Goal: Task Accomplishment & Management: Complete application form

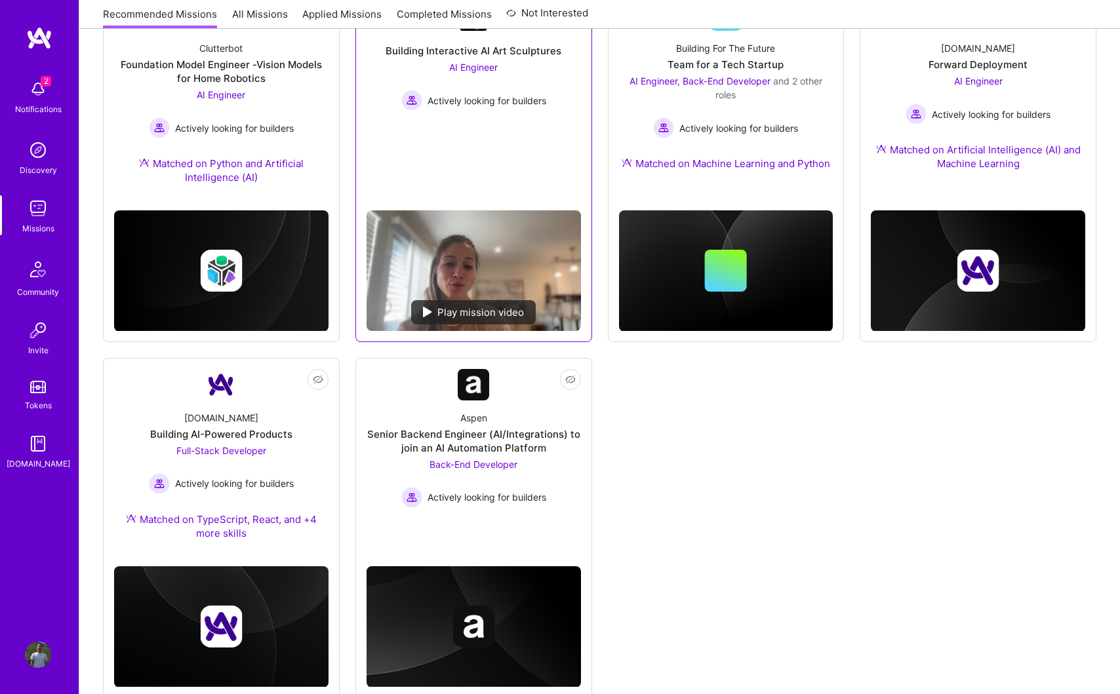
scroll to position [591, 0]
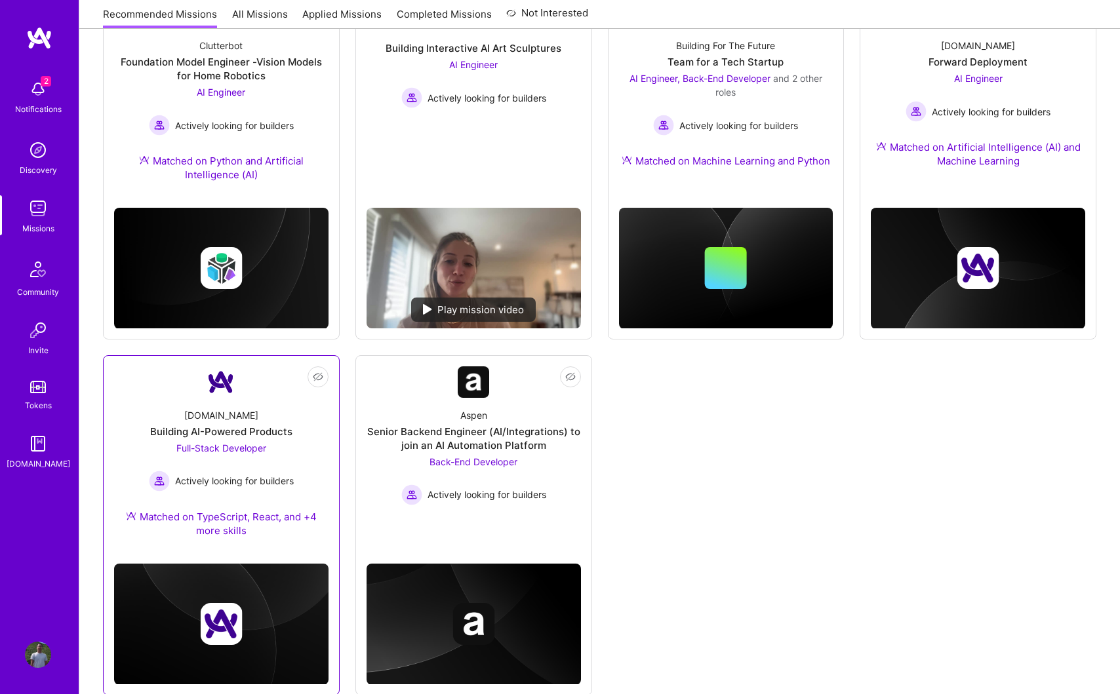
click at [299, 462] on div "[DOMAIN_NAME] Building AI-Powered Products Full-Stack Developer Actively lookin…" at bounding box center [221, 475] width 214 height 155
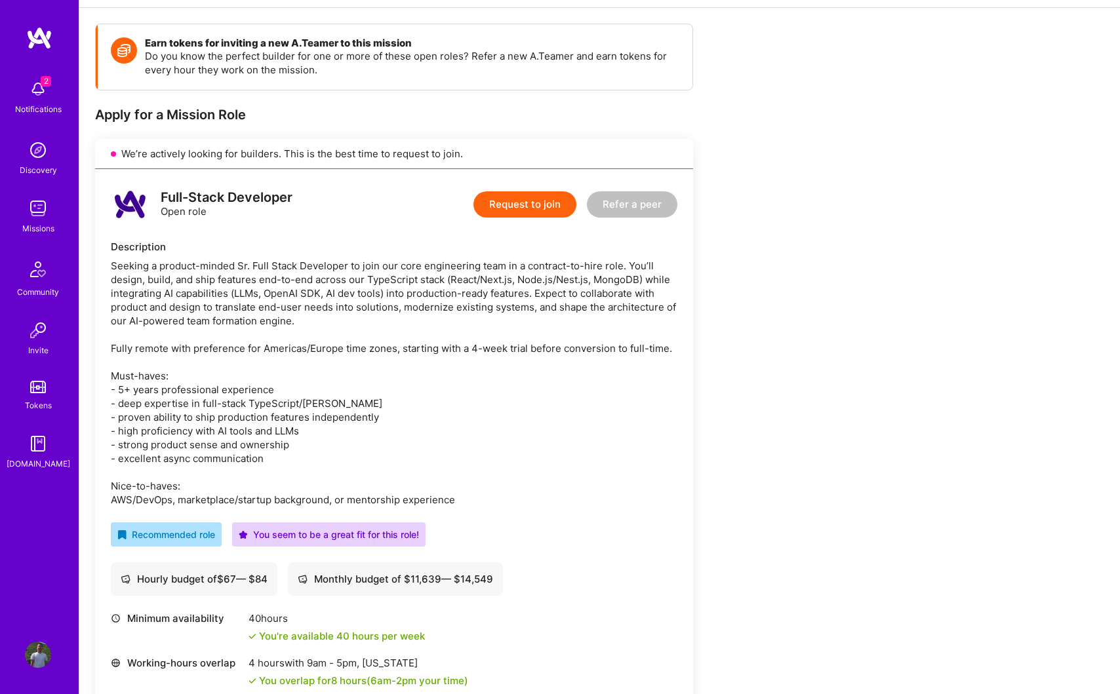
scroll to position [160, 0]
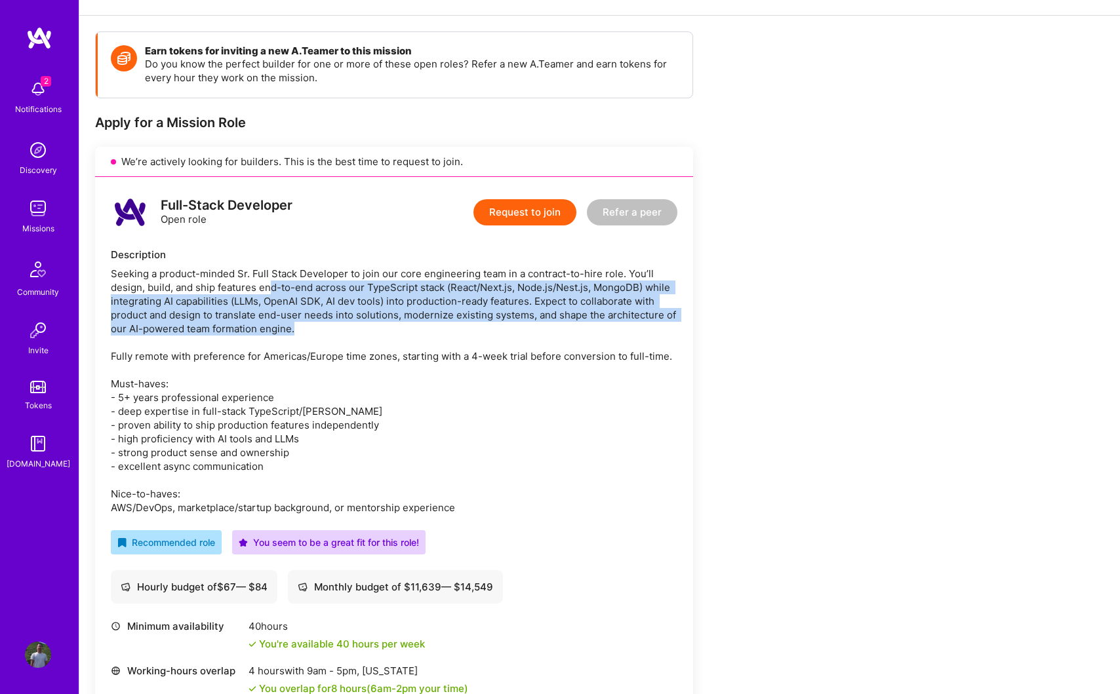
drag, startPoint x: 272, startPoint y: 289, endPoint x: 311, endPoint y: 325, distance: 52.9
click at [311, 325] on div "Seeking a product-minded Sr. Full Stack Developer to join our core engineering …" at bounding box center [394, 391] width 567 height 248
click at [352, 353] on div "Seeking a product-minded Sr. Full Stack Developer to join our core engineering …" at bounding box center [394, 391] width 567 height 248
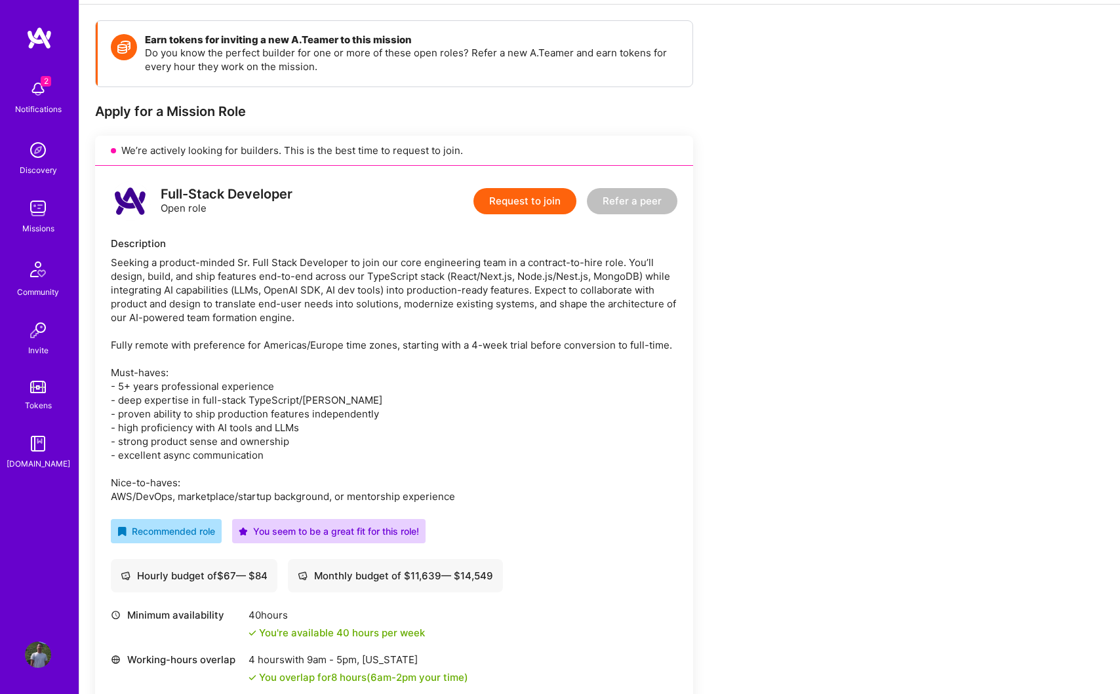
scroll to position [173, 0]
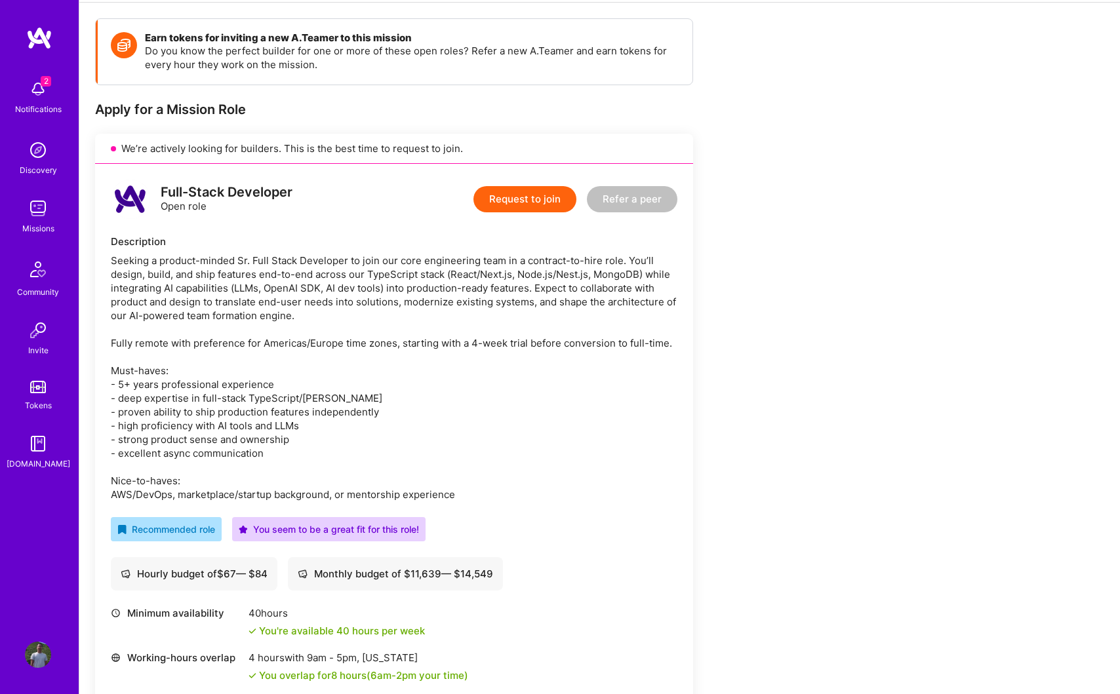
click at [530, 208] on button "Request to join" at bounding box center [524, 199] width 103 height 26
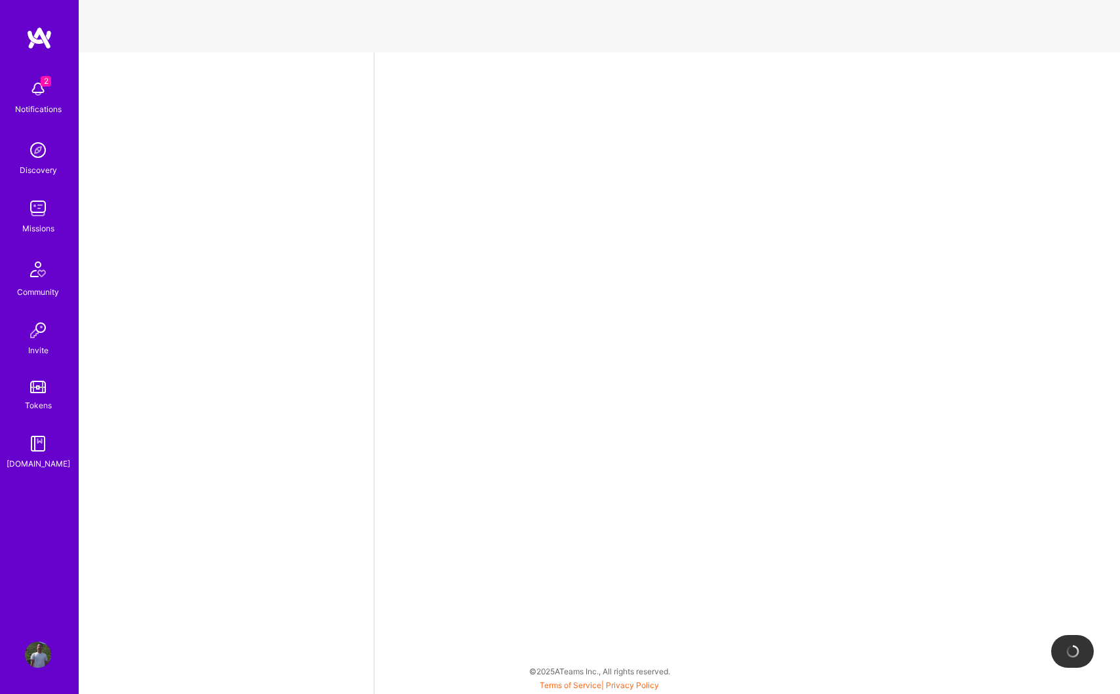
select select "US"
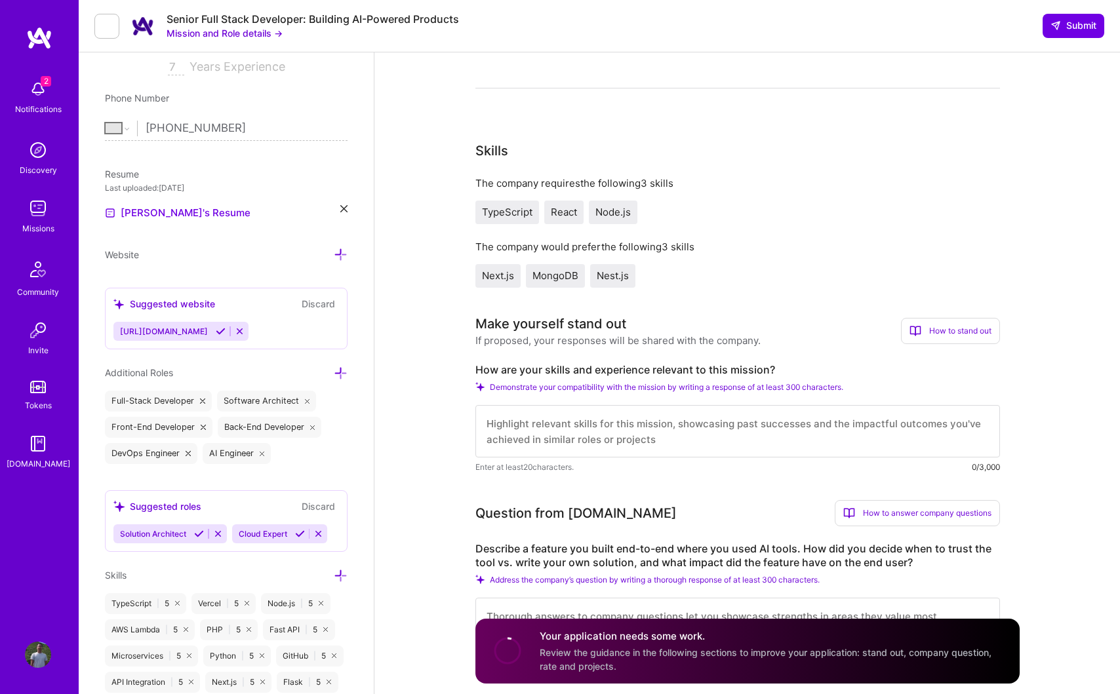
scroll to position [418, 0]
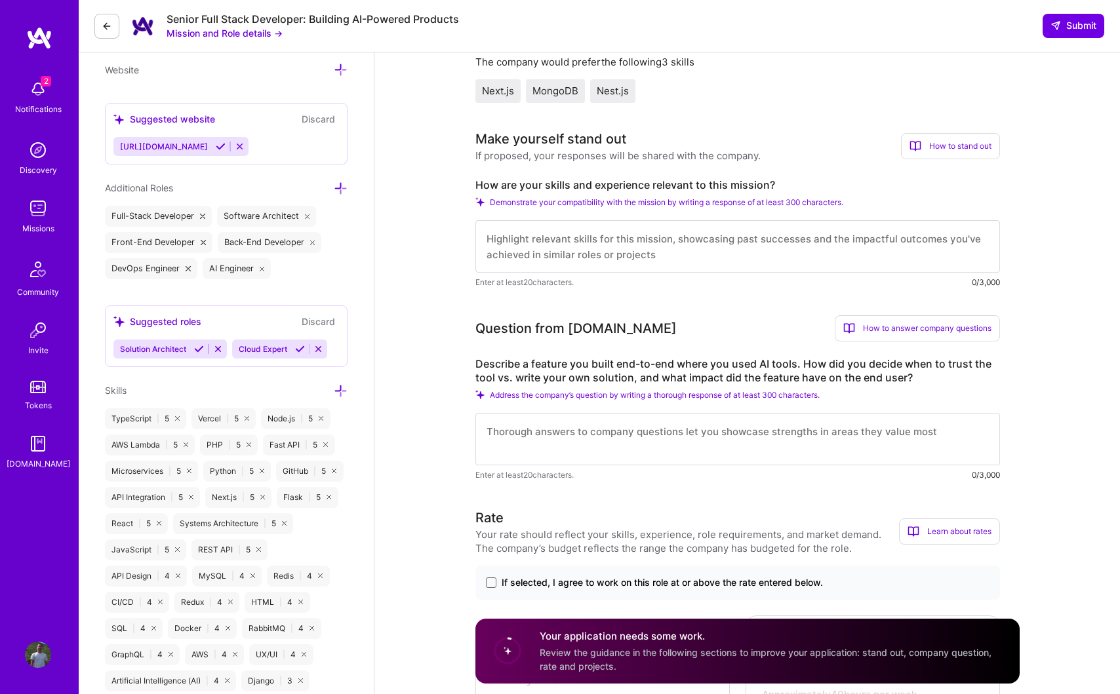
click at [583, 249] on textarea at bounding box center [737, 246] width 525 height 52
type textarea "I"
click at [592, 256] on textarea "At zucca ai now I used nextjs with vercel ai sdk for the product and use [PERSO…" at bounding box center [737, 246] width 525 height 52
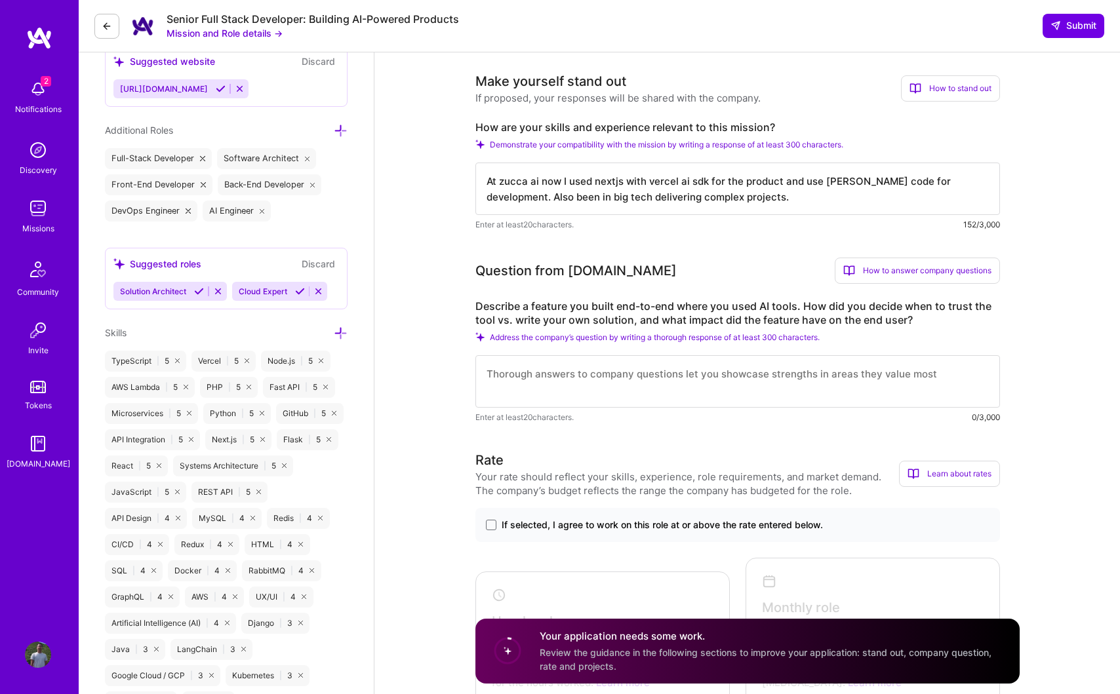
scroll to position [476, 0]
type textarea "At zucca ai now I used nextjs with vercel ai sdk for the product and use [PERSO…"
click at [572, 375] on textarea at bounding box center [737, 381] width 525 height 52
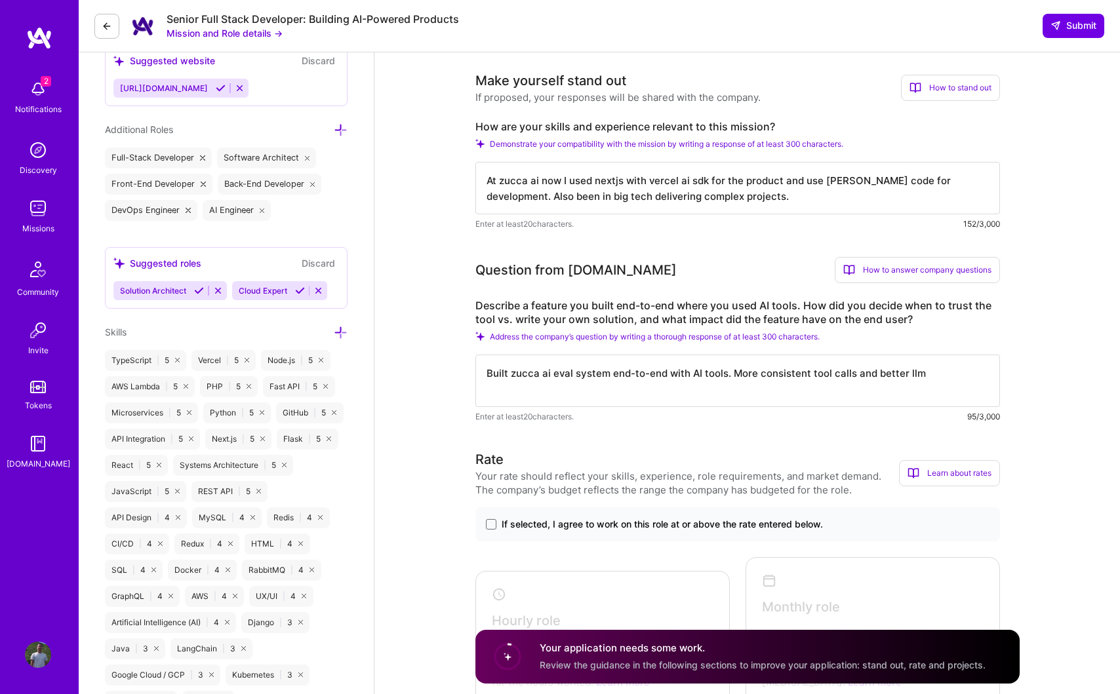
click at [888, 377] on textarea "Built zucca ai eval system end-to-end with AI tools. More consistent tool calls…" at bounding box center [737, 381] width 525 height 52
click at [906, 375] on textarea "Built zucca ai eval system end-to-end with AI tools. More consistent tool calls…" at bounding box center [737, 381] width 525 height 52
click at [886, 375] on textarea "Built zucca ai eval system end-to-end with AI tools. More consistent tool calls…" at bounding box center [737, 381] width 525 height 52
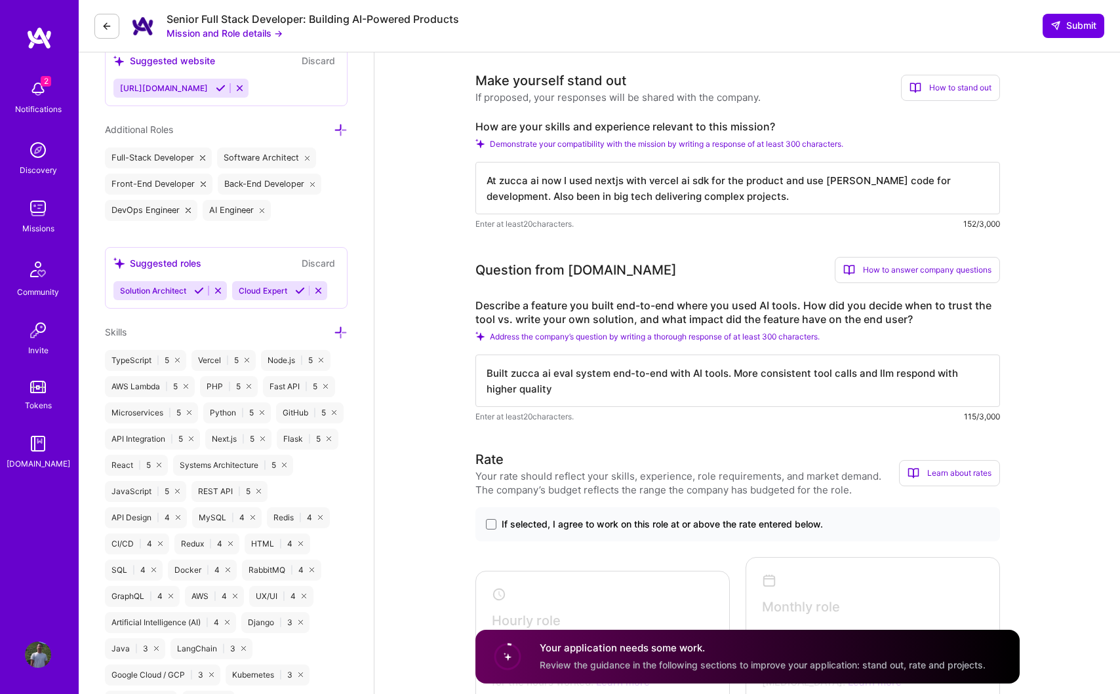
click at [732, 372] on textarea "Built zucca ai eval system end-to-end with AI tools. More consistent tool calls…" at bounding box center [737, 381] width 525 height 52
click at [732, 374] on textarea "Built zucca ai eval system end-to-end with AI tools. Plan first with AI and imp…" at bounding box center [737, 381] width 525 height 52
click at [837, 372] on textarea "Built zucca ai eval system end-to-end with AI tools. Usually plan first with AI…" at bounding box center [737, 381] width 525 height 52
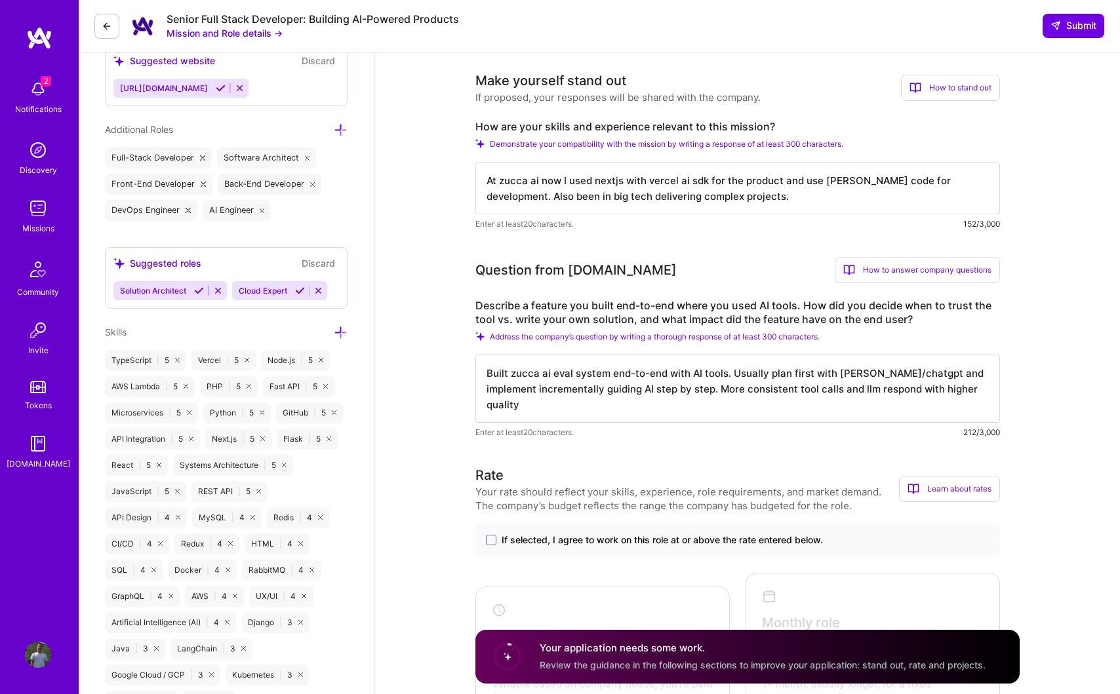
click at [711, 394] on textarea "Built zucca ai eval system end-to-end with AI tools. Usually plan first with [P…" at bounding box center [737, 389] width 525 height 68
click at [717, 391] on textarea "Built zucca ai eval system end-to-end with AI tools. Usually plan first with [P…" at bounding box center [737, 389] width 525 height 68
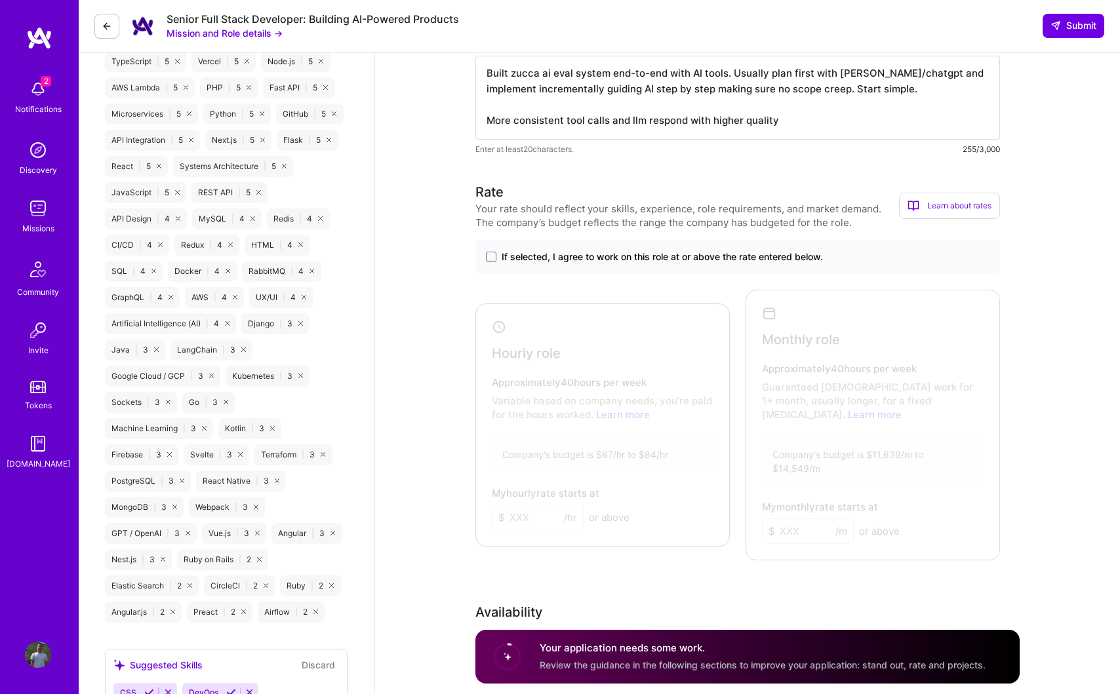
scroll to position [827, 0]
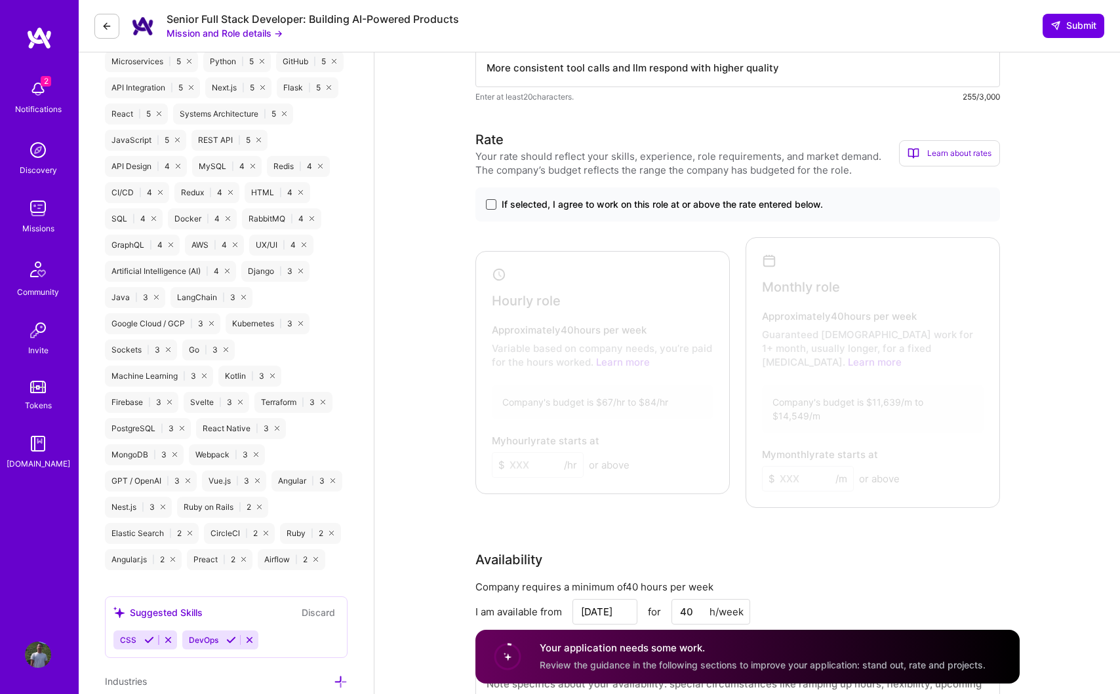
type textarea "Built zucca ai eval system end-to-end with AI tools. Usually plan first with [P…"
click at [491, 208] on span at bounding box center [491, 204] width 10 height 10
click at [0, 0] on input "If selected, I agree to work on this role at or above the rate entered below." at bounding box center [0, 0] width 0 height 0
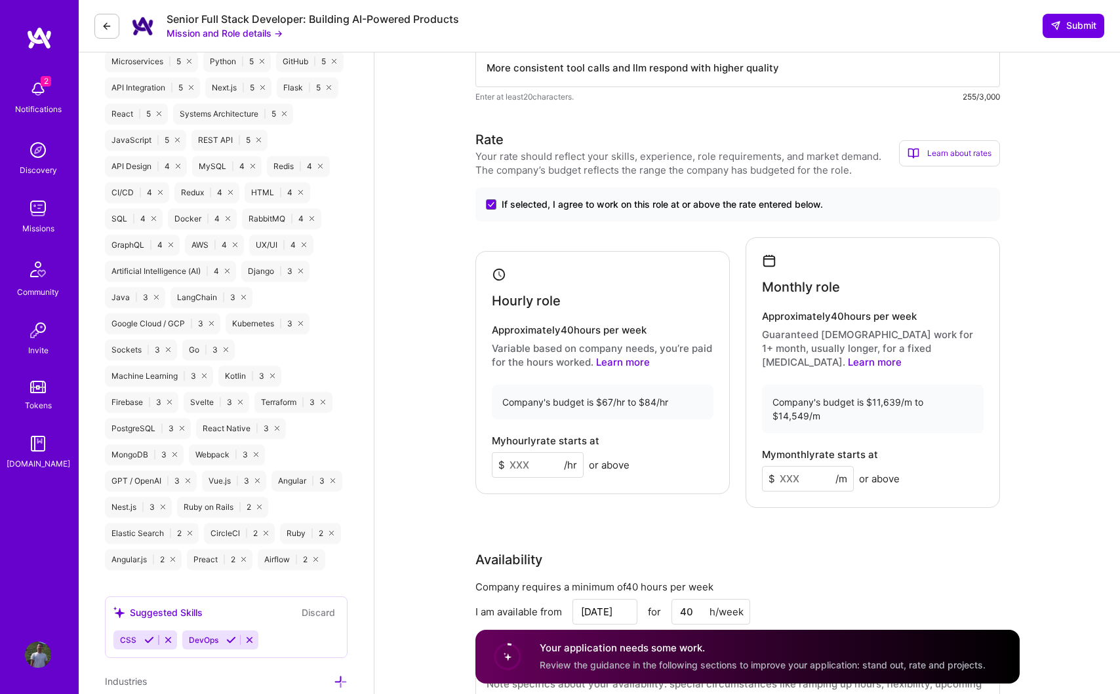
click at [517, 453] on input at bounding box center [538, 465] width 92 height 26
type input "70"
click at [798, 466] on input at bounding box center [808, 479] width 92 height 26
type input "11639"
click at [867, 550] on div "Availability" at bounding box center [737, 560] width 525 height 20
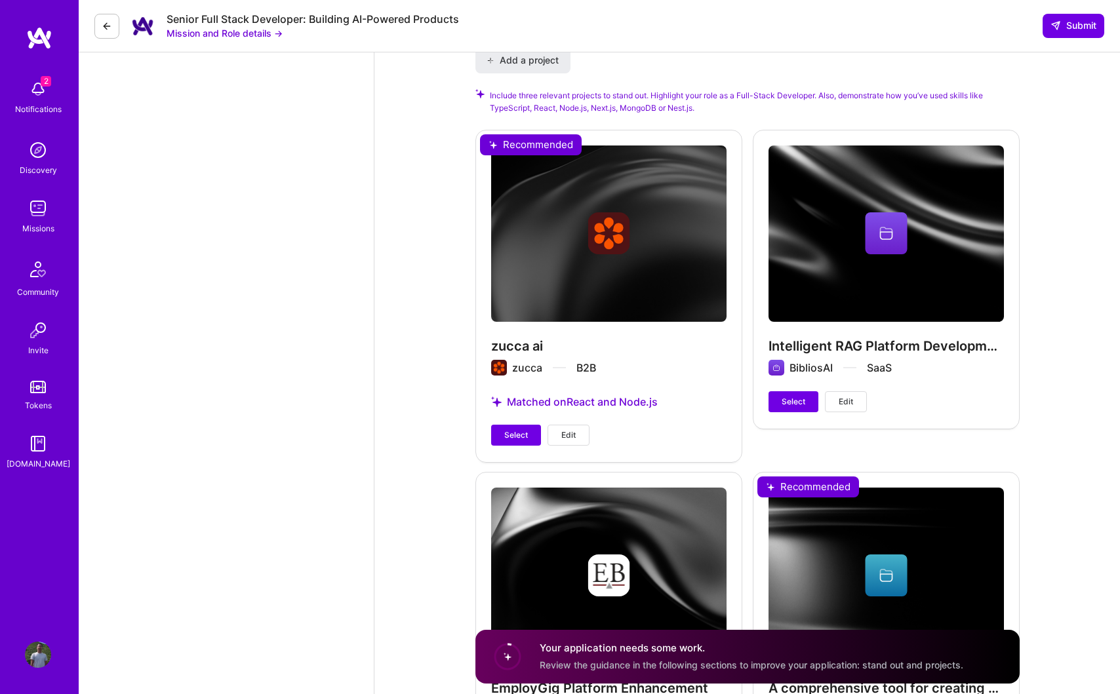
scroll to position [1575, 0]
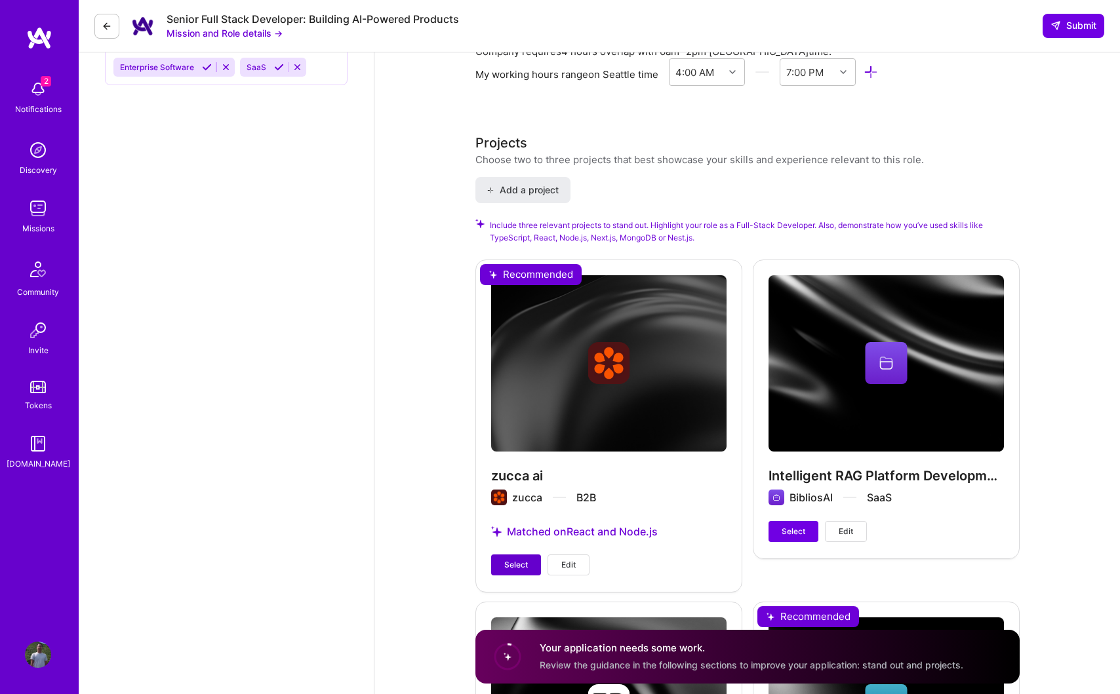
click at [517, 559] on span "Select" at bounding box center [516, 565] width 24 height 12
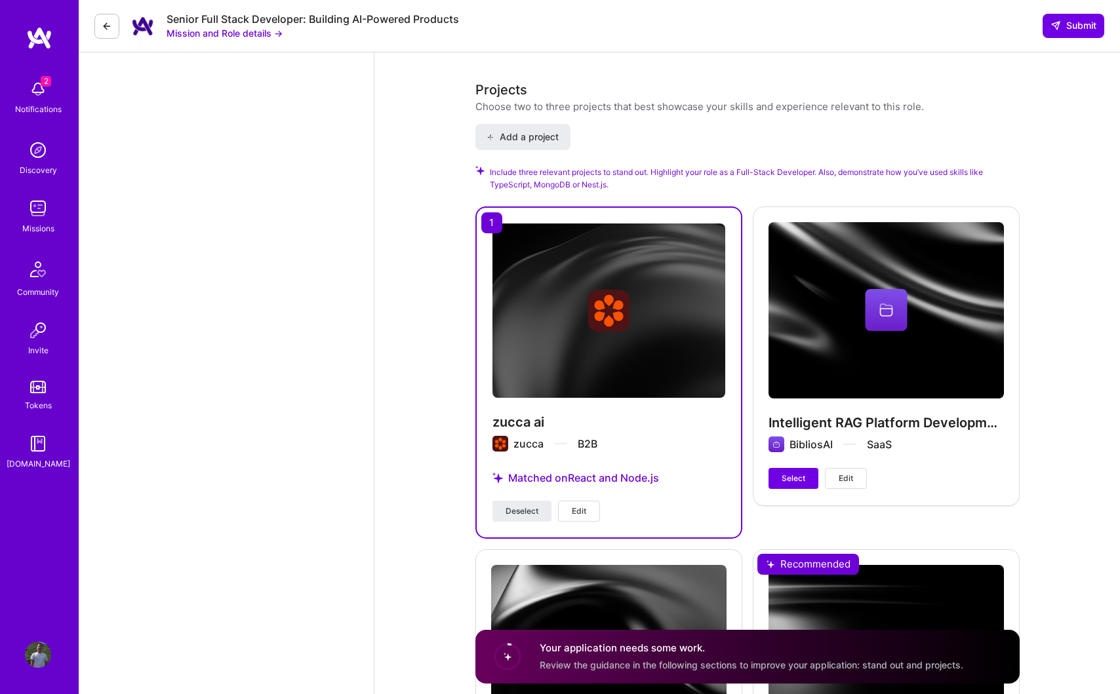
scroll to position [1633, 0]
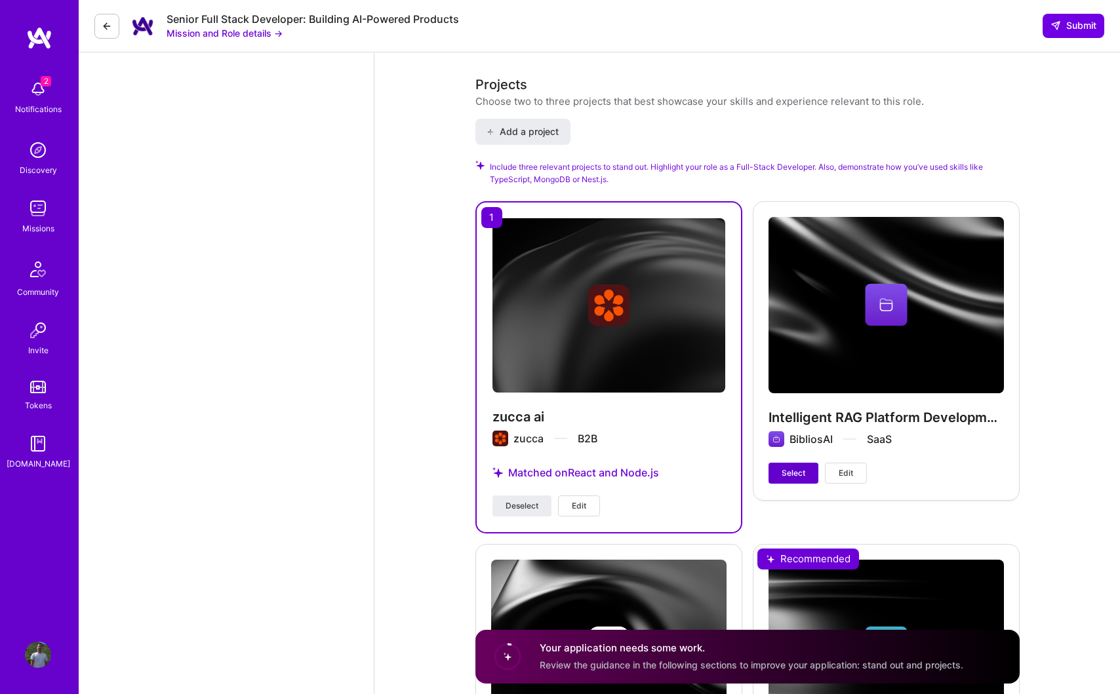
click at [793, 468] on span "Select" at bounding box center [794, 474] width 24 height 12
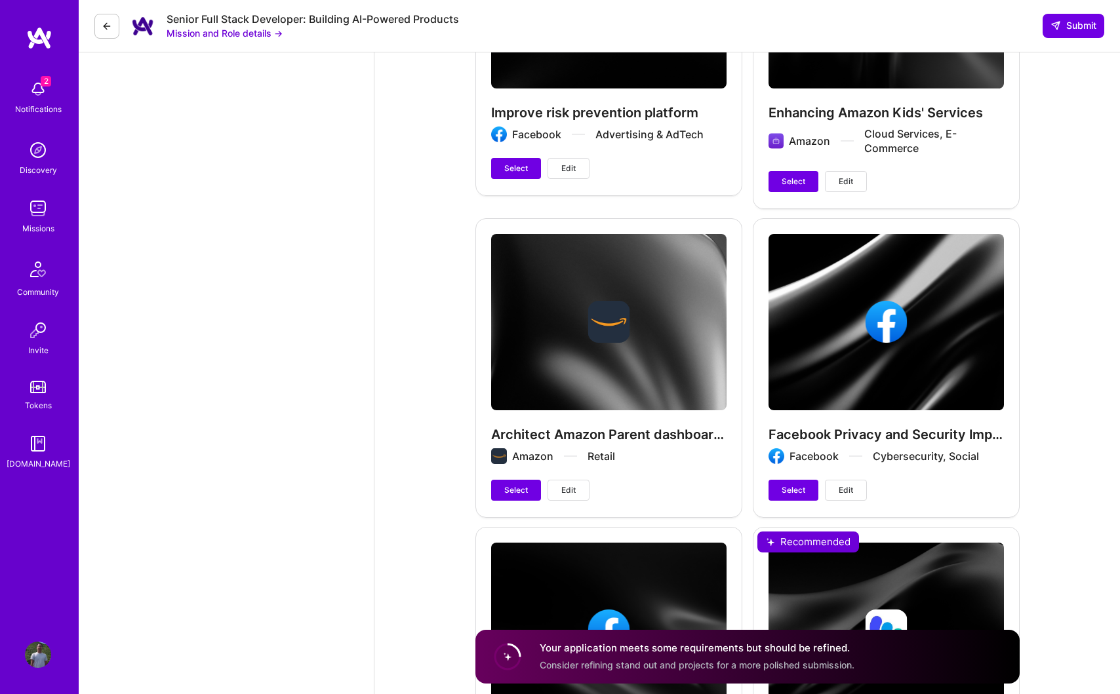
scroll to position [2969, 0]
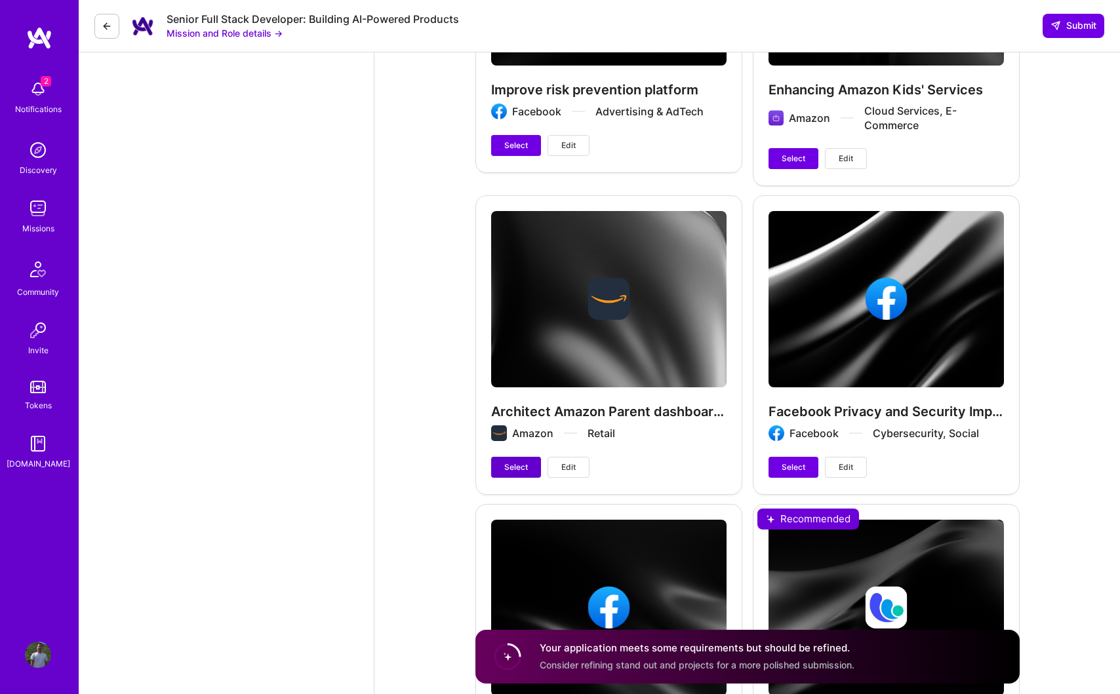
click at [523, 462] on span "Select" at bounding box center [516, 468] width 24 height 12
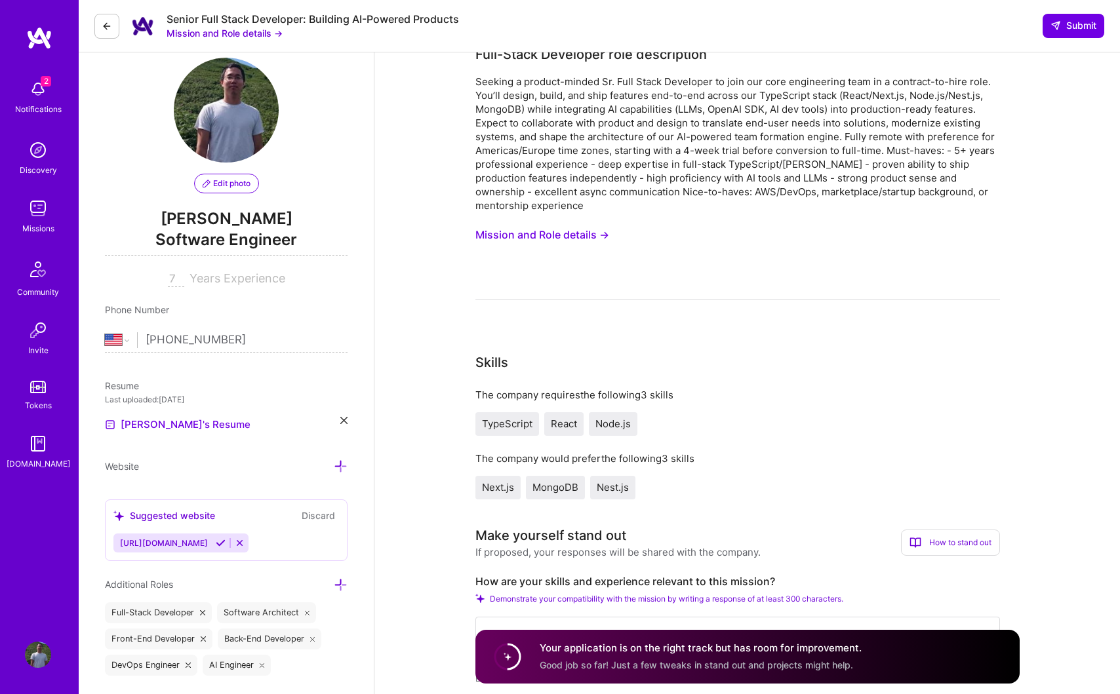
scroll to position [0, 0]
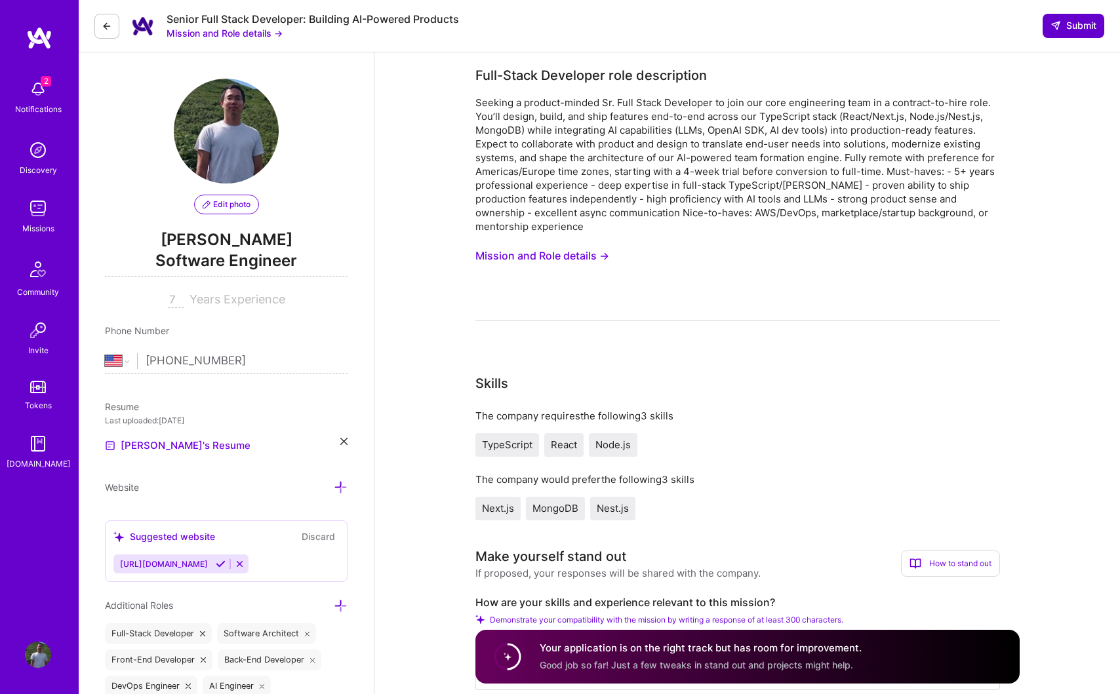
click at [1081, 20] on span "Submit" at bounding box center [1073, 25] width 46 height 13
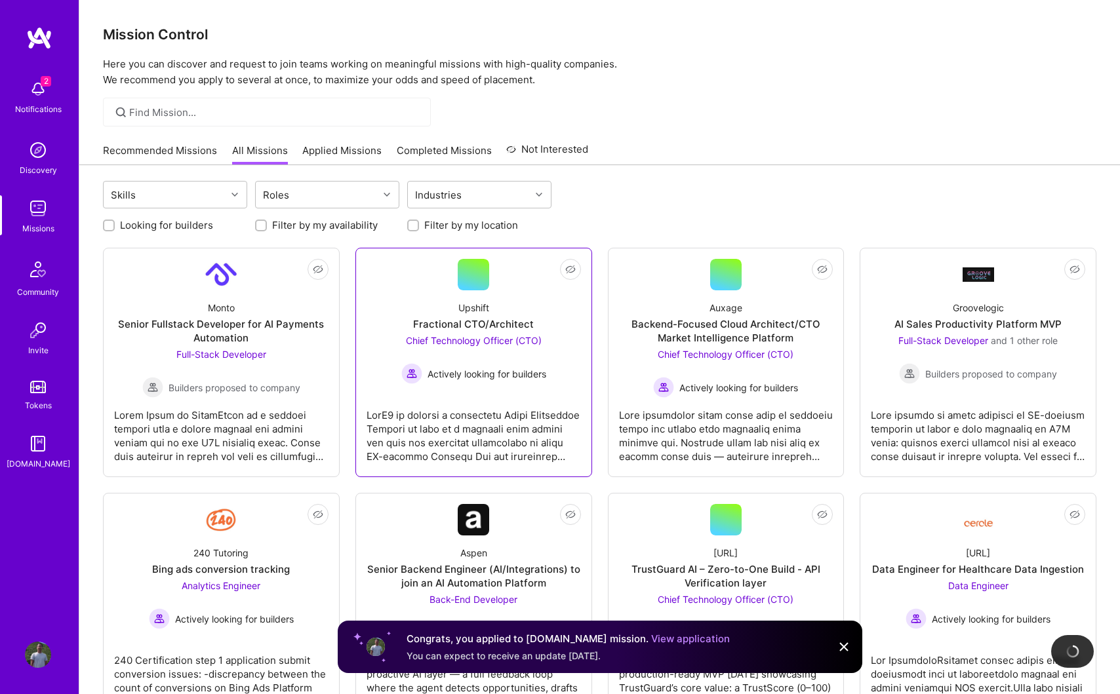
scroll to position [15, 0]
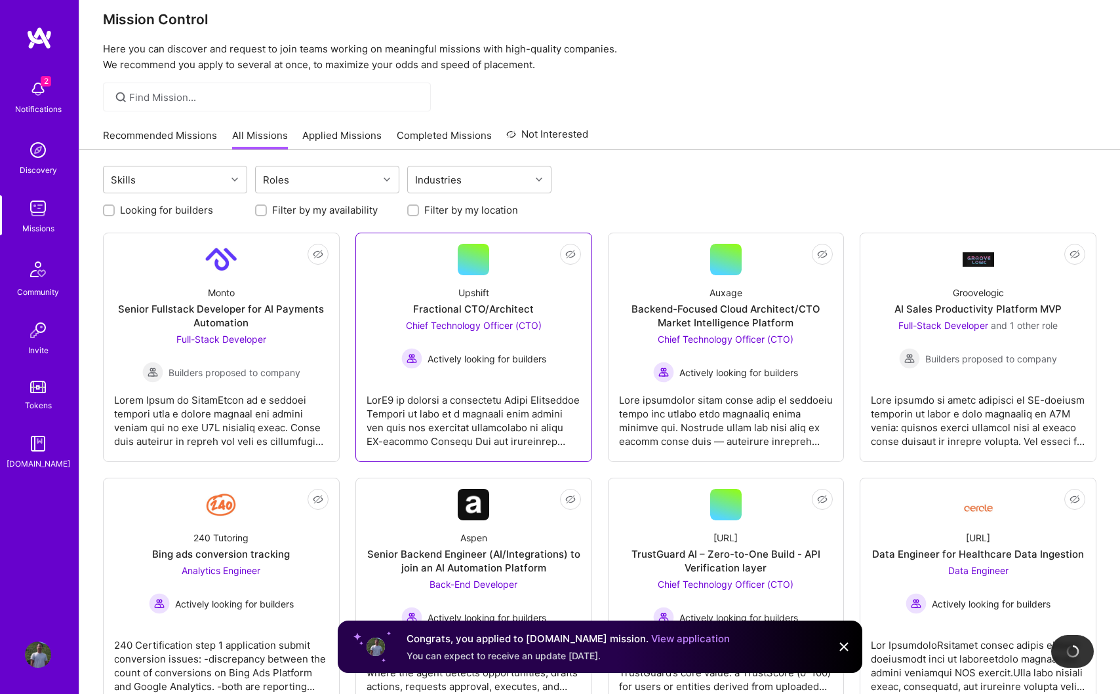
click at [449, 389] on div at bounding box center [474, 416] width 214 height 66
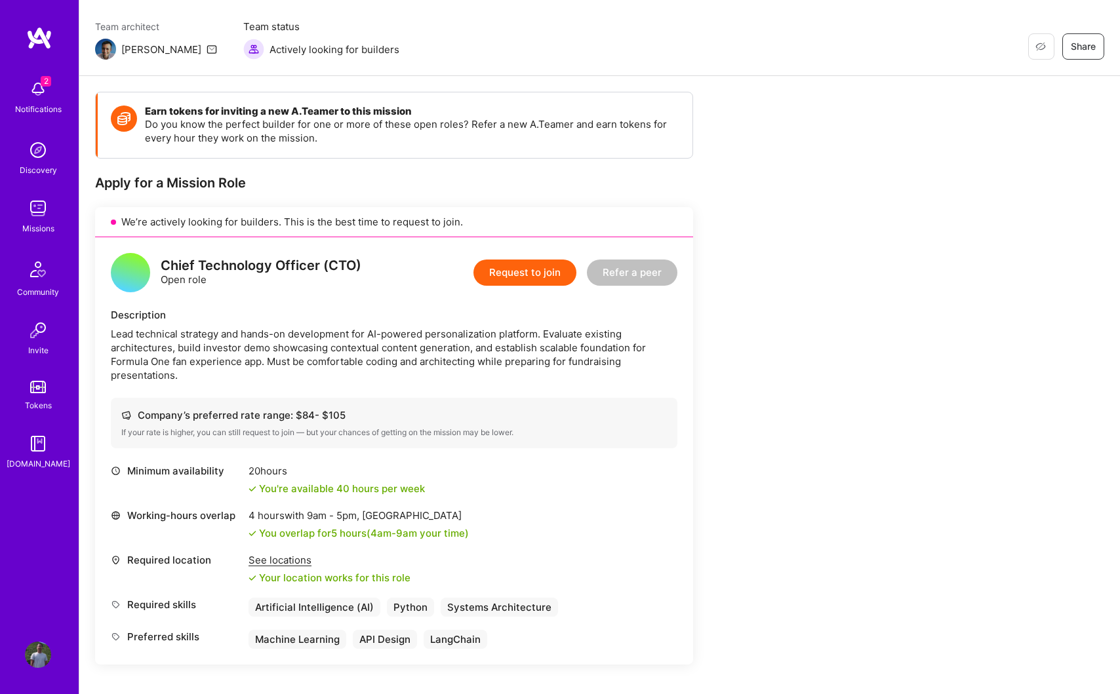
scroll to position [105, 0]
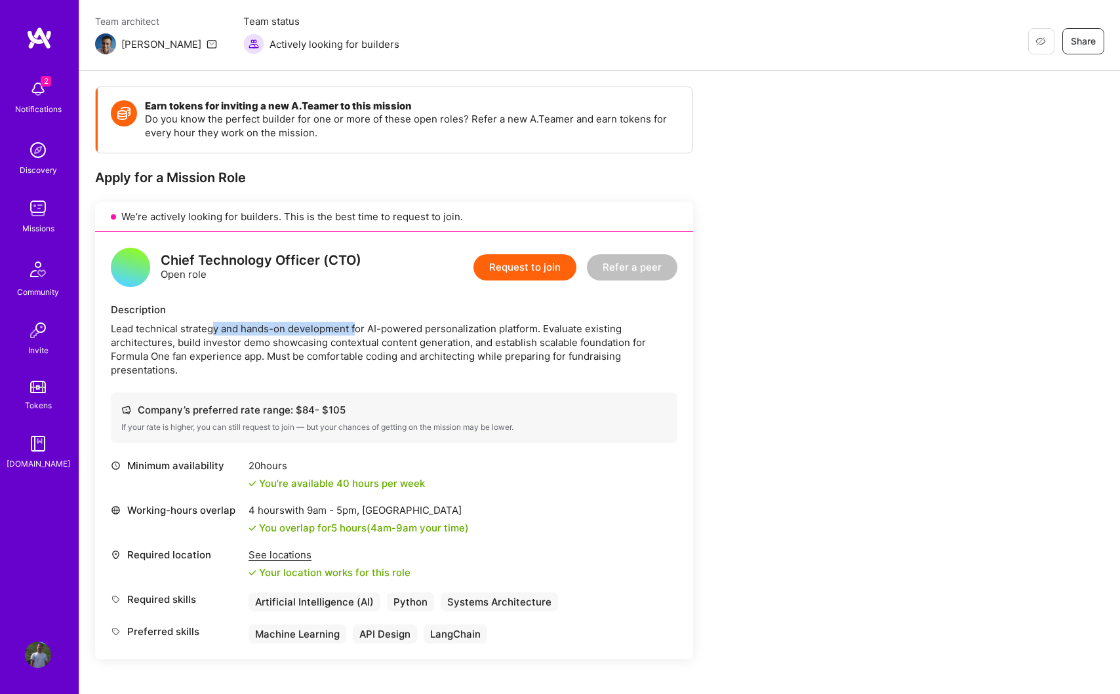
drag, startPoint x: 216, startPoint y: 329, endPoint x: 357, endPoint y: 335, distance: 141.8
click at [357, 335] on div "Lead technical strategy and hands-on development for AI-powered personalization…" at bounding box center [394, 349] width 567 height 55
click at [337, 366] on div "Lead technical strategy and hands-on development for AI-powered personalization…" at bounding box center [394, 349] width 567 height 55
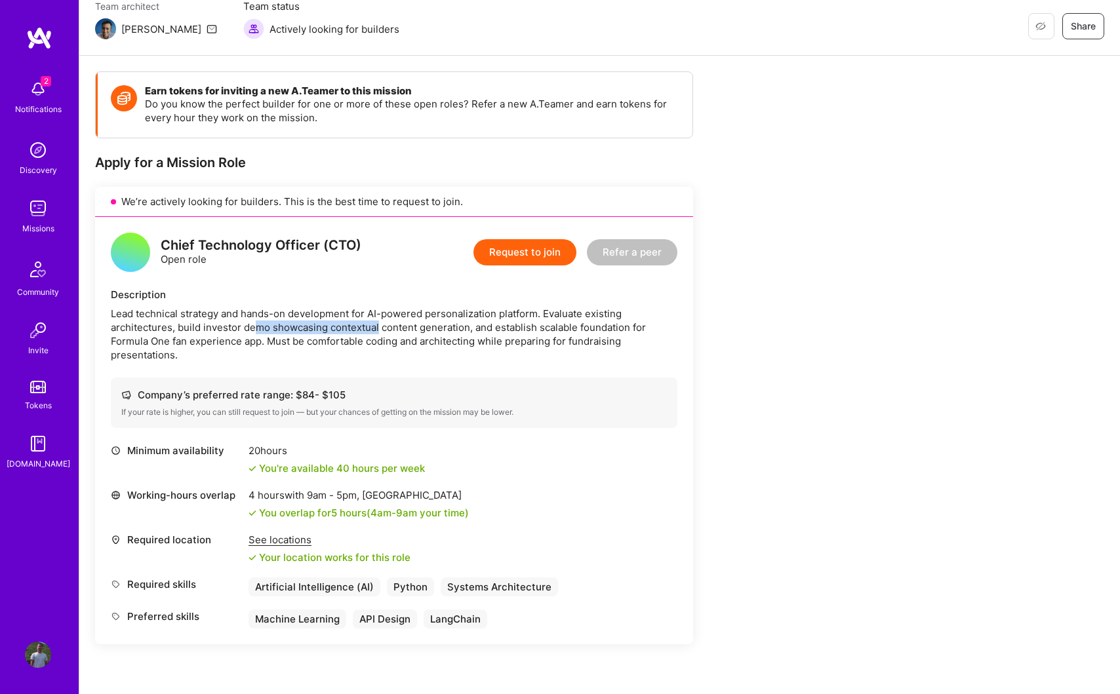
drag, startPoint x: 256, startPoint y: 327, endPoint x: 378, endPoint y: 328, distance: 122.0
click at [378, 328] on div "Lead technical strategy and hands-on development for AI-powered personalization…" at bounding box center [394, 334] width 567 height 55
click at [381, 347] on div "Lead technical strategy and hands-on development for AI-powered personalization…" at bounding box center [394, 334] width 567 height 55
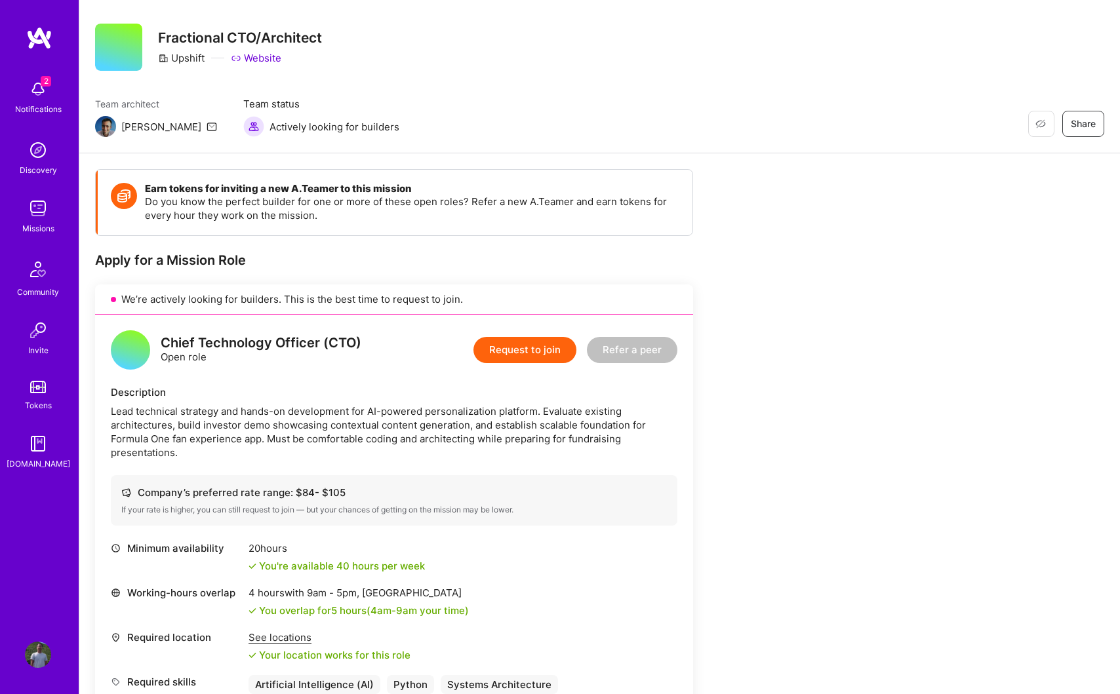
scroll to position [0, 0]
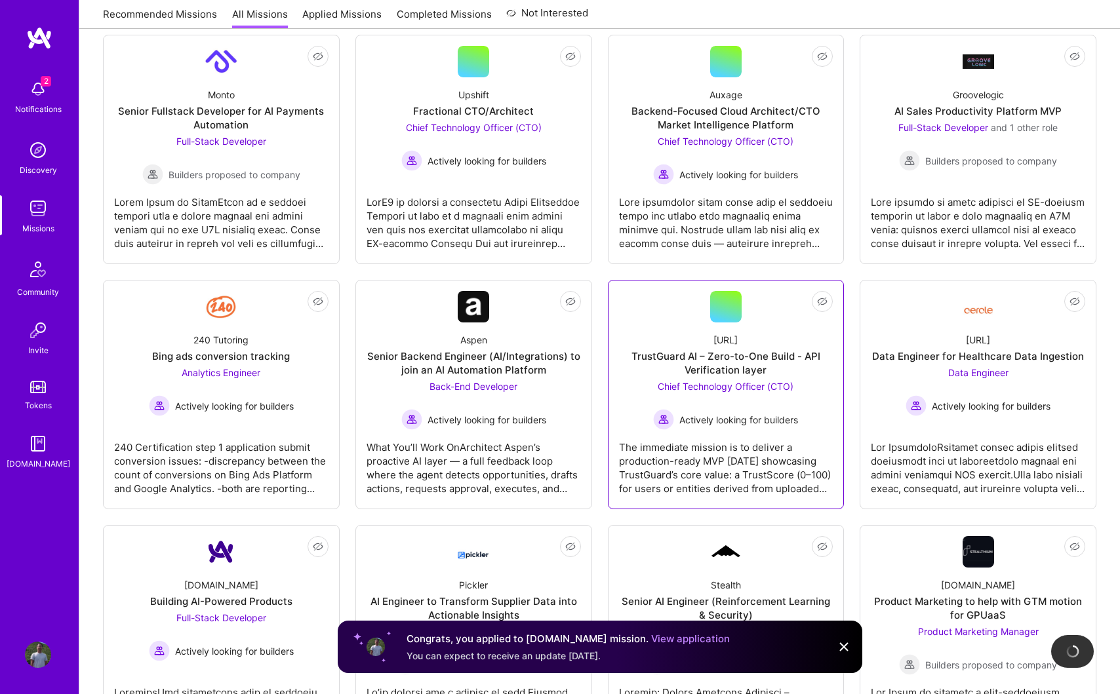
scroll to position [217, 0]
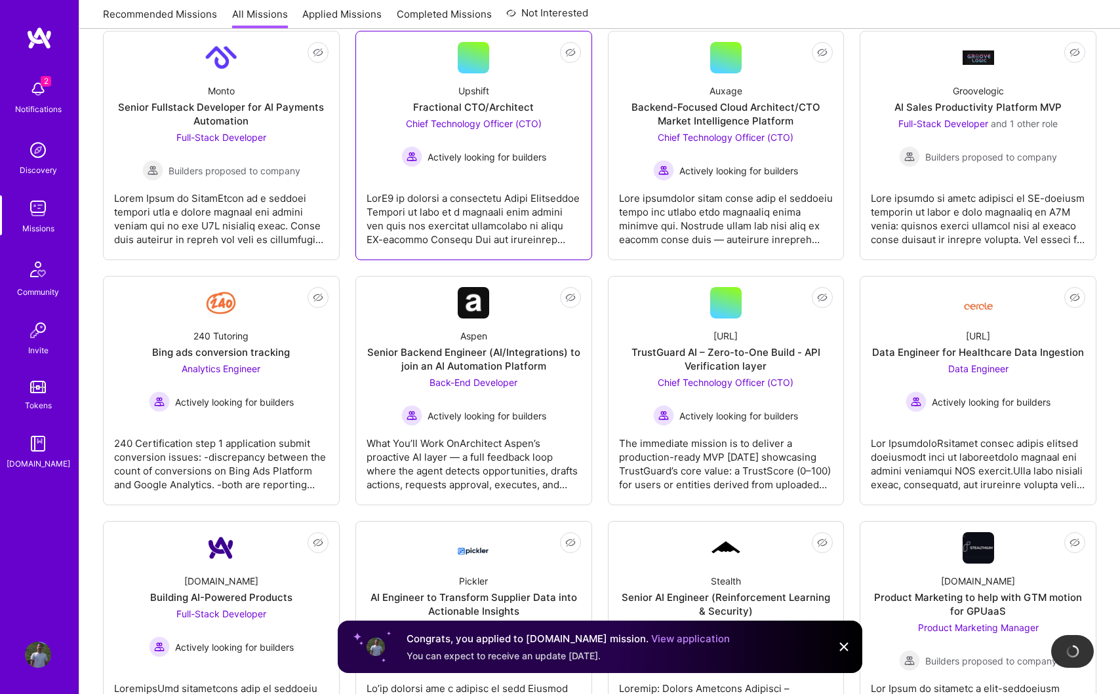
click at [528, 170] on link "Not Interested Upshift Fractional CTO/Architect Chief Technology Officer (CTO) …" at bounding box center [474, 145] width 214 height 207
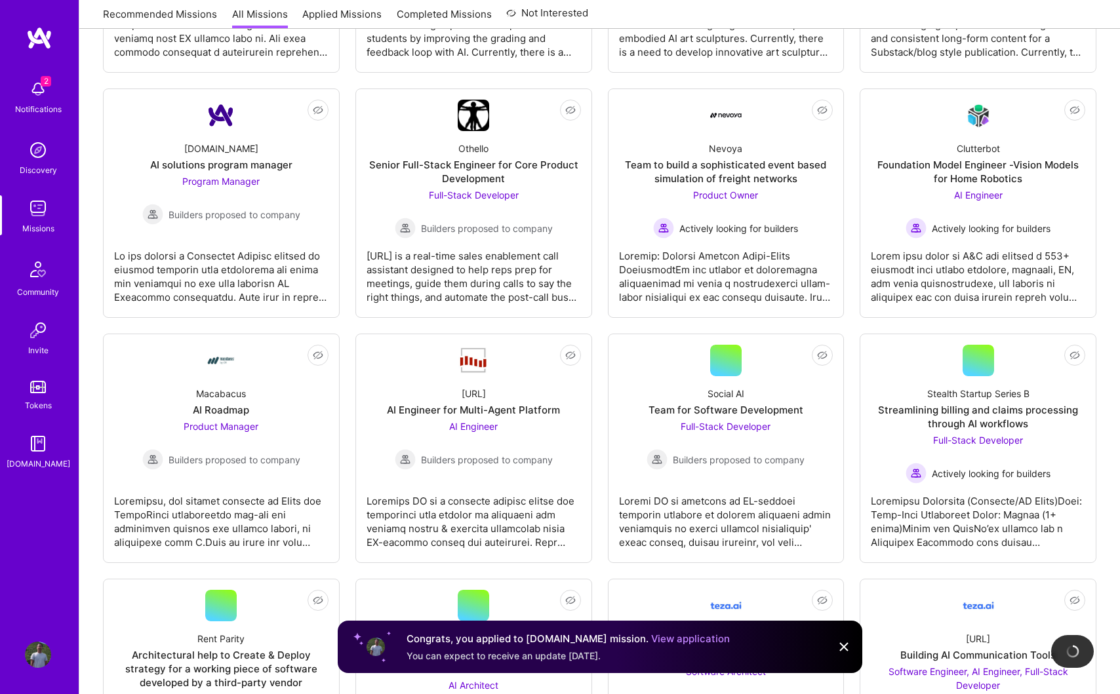
scroll to position [1526, 0]
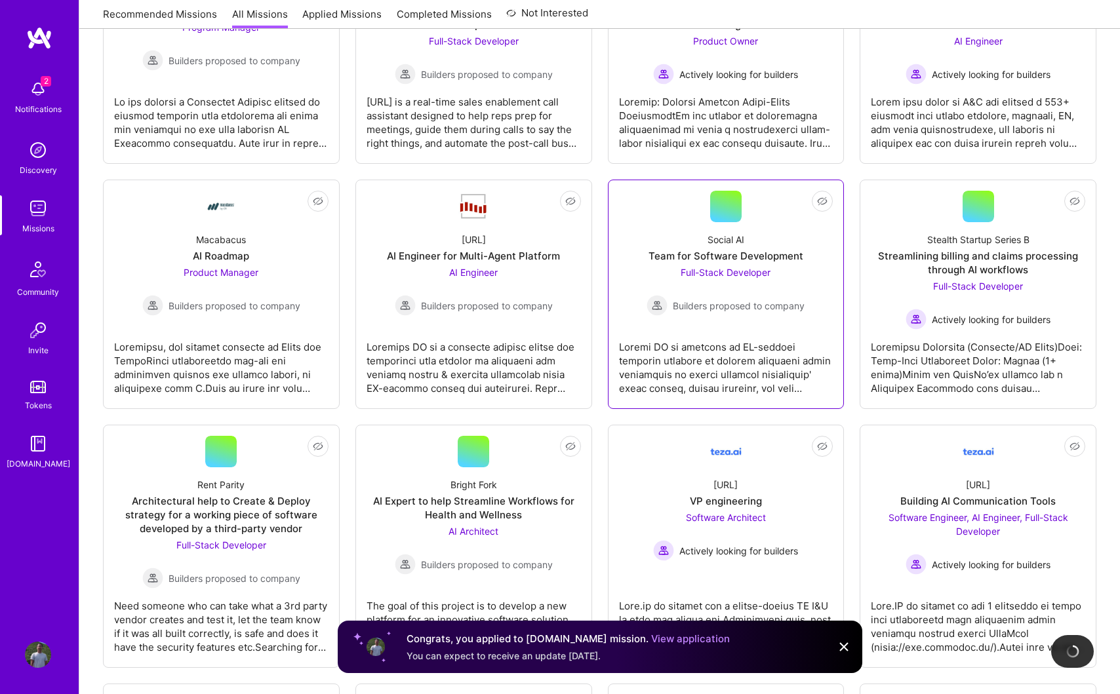
click at [693, 367] on div at bounding box center [726, 363] width 214 height 66
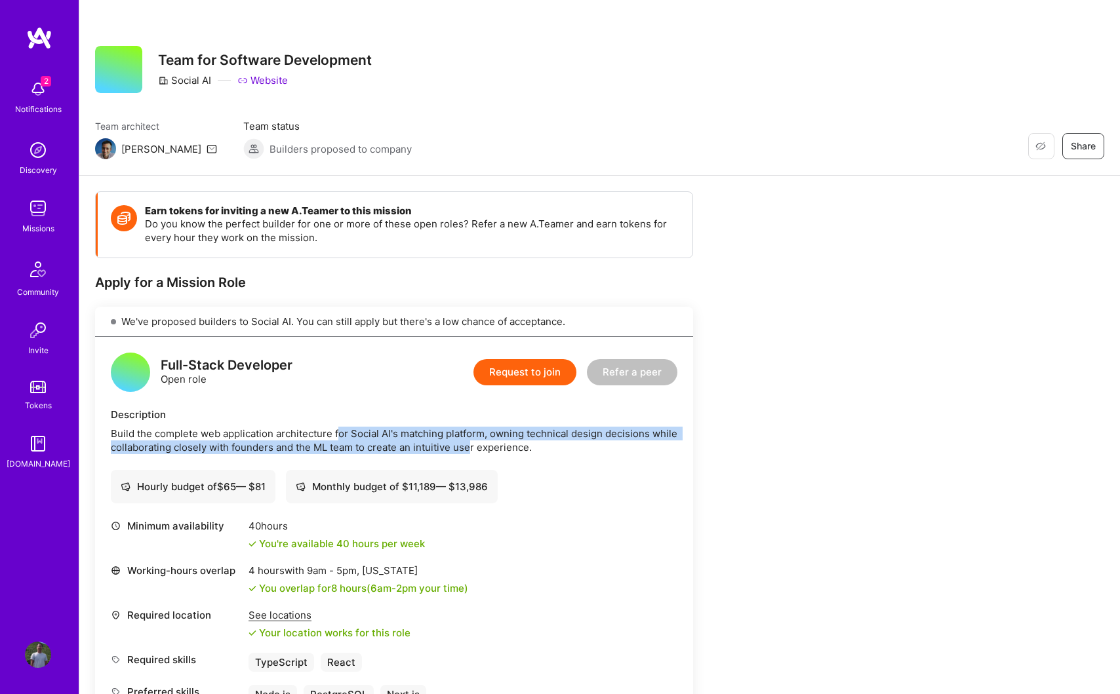
drag, startPoint x: 337, startPoint y: 431, endPoint x: 473, endPoint y: 443, distance: 137.0
click at [473, 443] on div "Build the complete web application architecture for Social AI's matching platfo…" at bounding box center [394, 441] width 567 height 28
click at [578, 454] on div "Full-Stack Developer Open role Request to join Refer a peer Description Build t…" at bounding box center [394, 528] width 598 height 383
drag, startPoint x: 549, startPoint y: 448, endPoint x: 109, endPoint y: 428, distance: 441.1
click at [109, 428] on div "Full-Stack Developer Open role Request to join Refer a peer Description Build t…" at bounding box center [394, 528] width 598 height 383
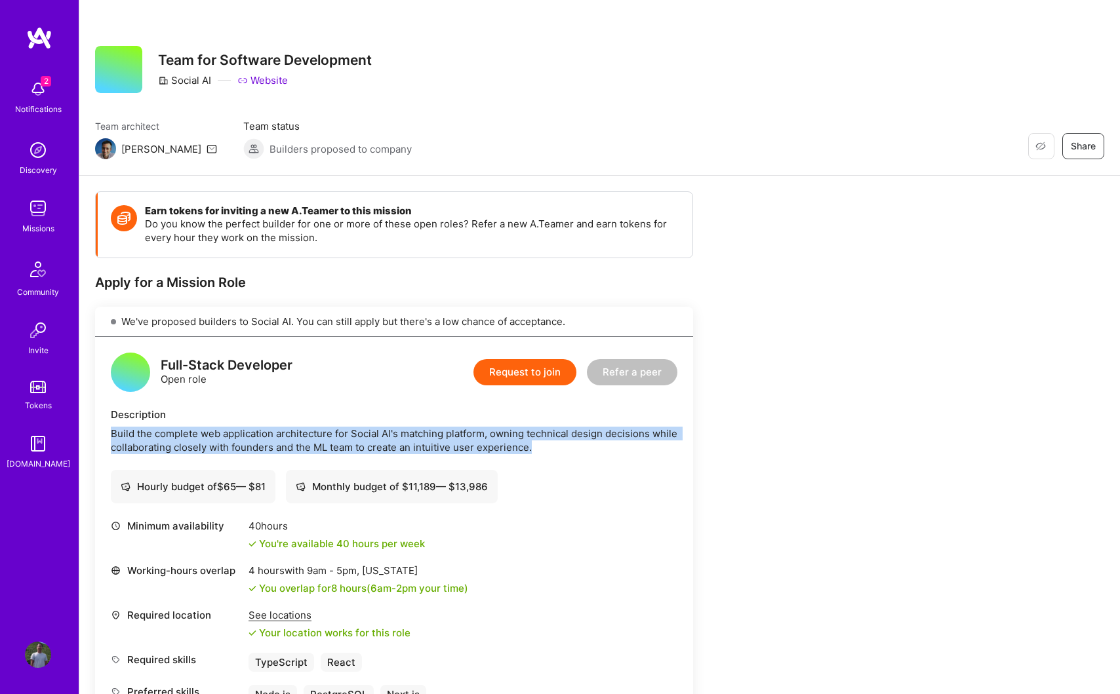
click at [446, 552] on div "Minimum availability 40 hours You're available 40 hours per week Working-hours …" at bounding box center [394, 611] width 567 height 185
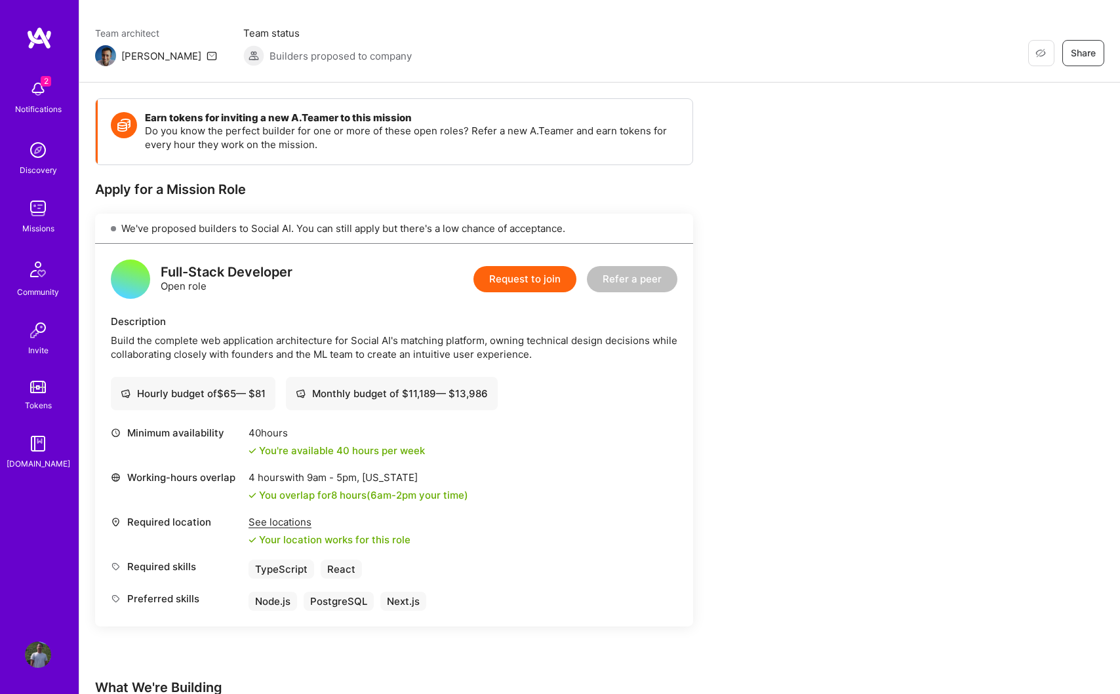
scroll to position [157, 0]
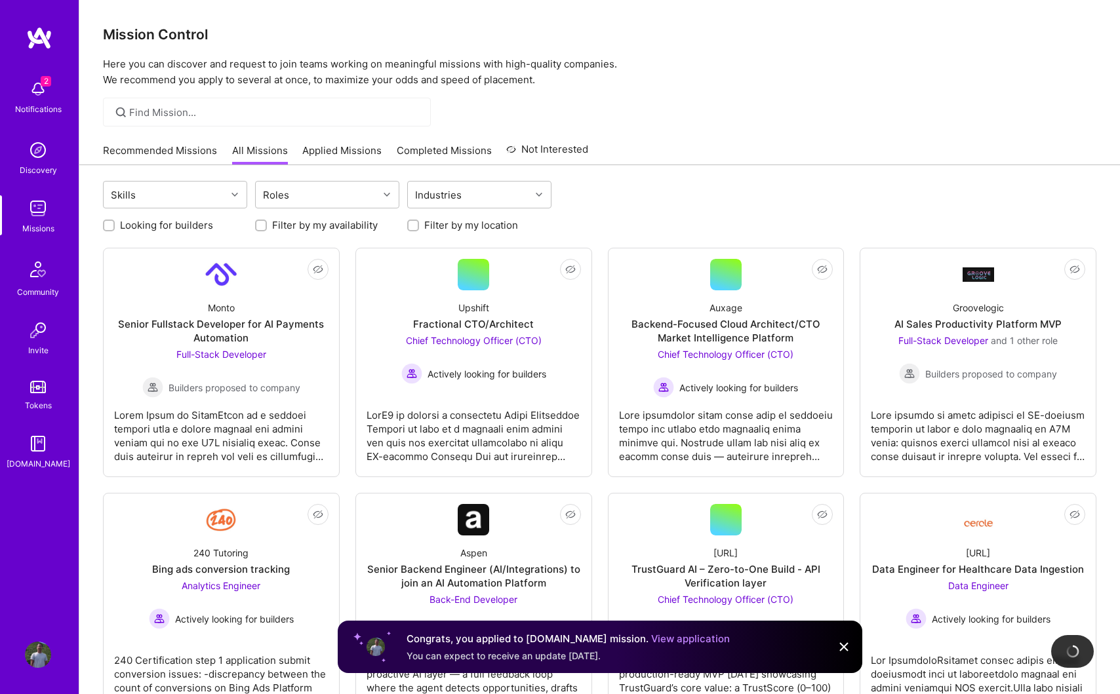
click at [342, 161] on link "Applied Missions" at bounding box center [341, 155] width 79 height 22
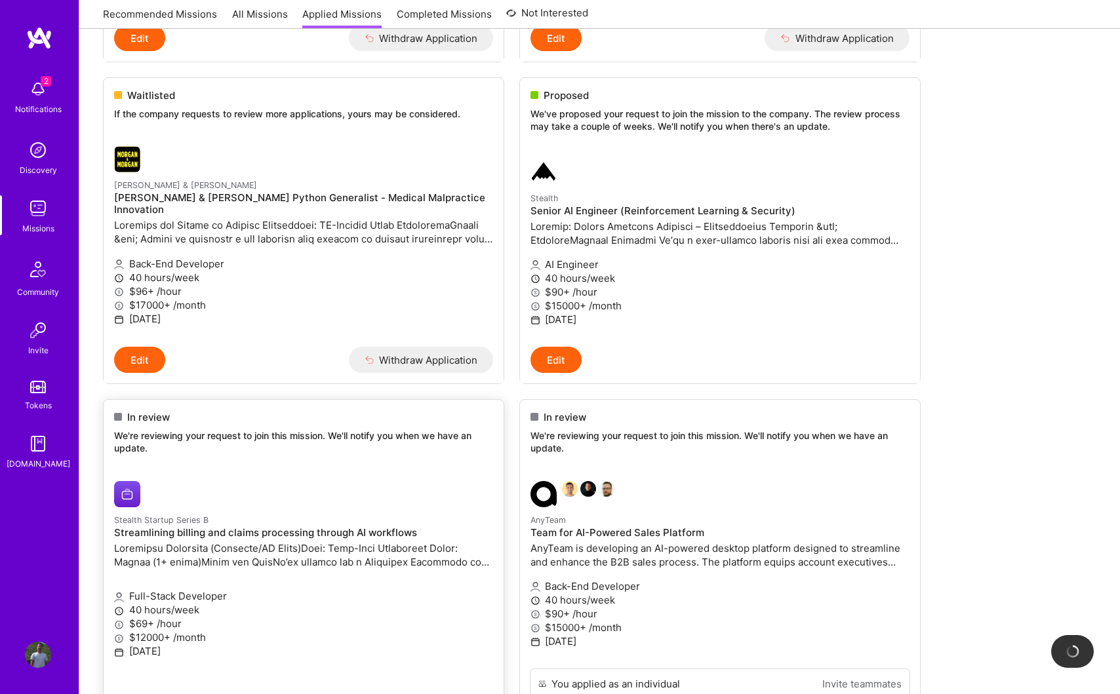
scroll to position [464, 0]
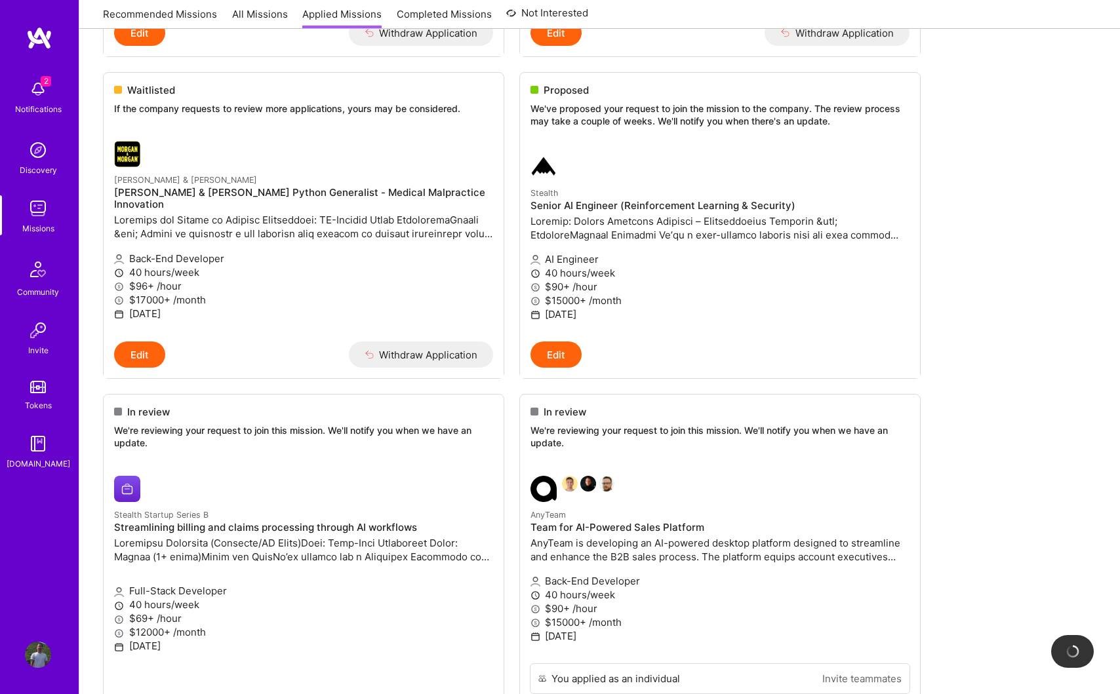
click at [1019, 308] on ul "In review We're reviewing your request to join this mission. We'll notify you w…" at bounding box center [599, 270] width 993 height 1041
